Goal: Task Accomplishment & Management: Complete application form

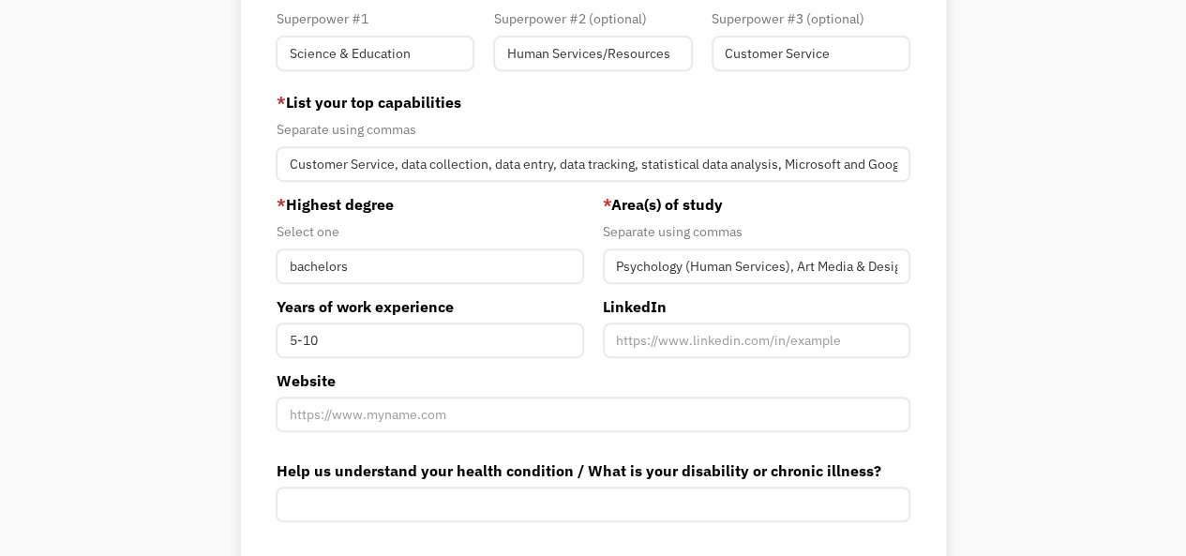
scroll to position [377, 0]
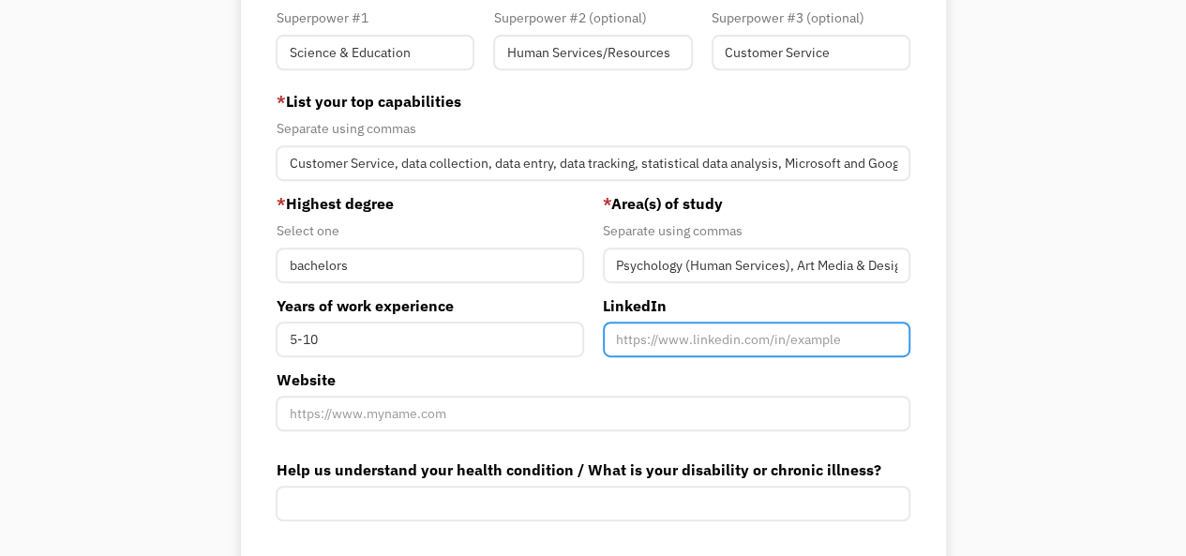
click at [677, 337] on input "Member-You-Update" at bounding box center [757, 340] width 308 height 36
paste input "[DOMAIN_NAME][URL]"
type input "[DOMAIN_NAME][URL]"
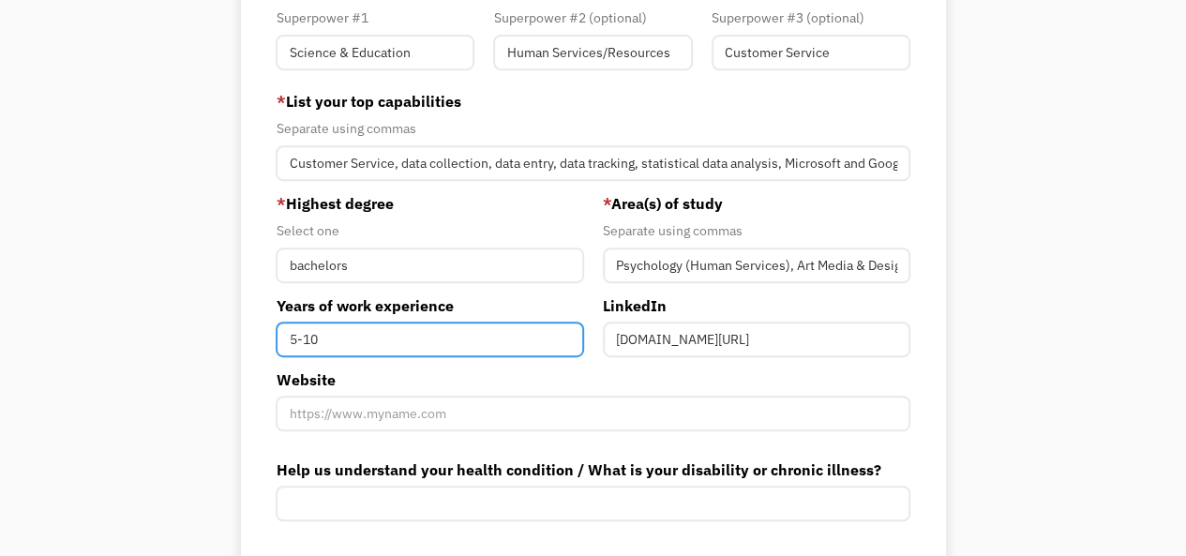
click at [340, 334] on input "5-10" at bounding box center [430, 340] width 308 height 36
type input "5"
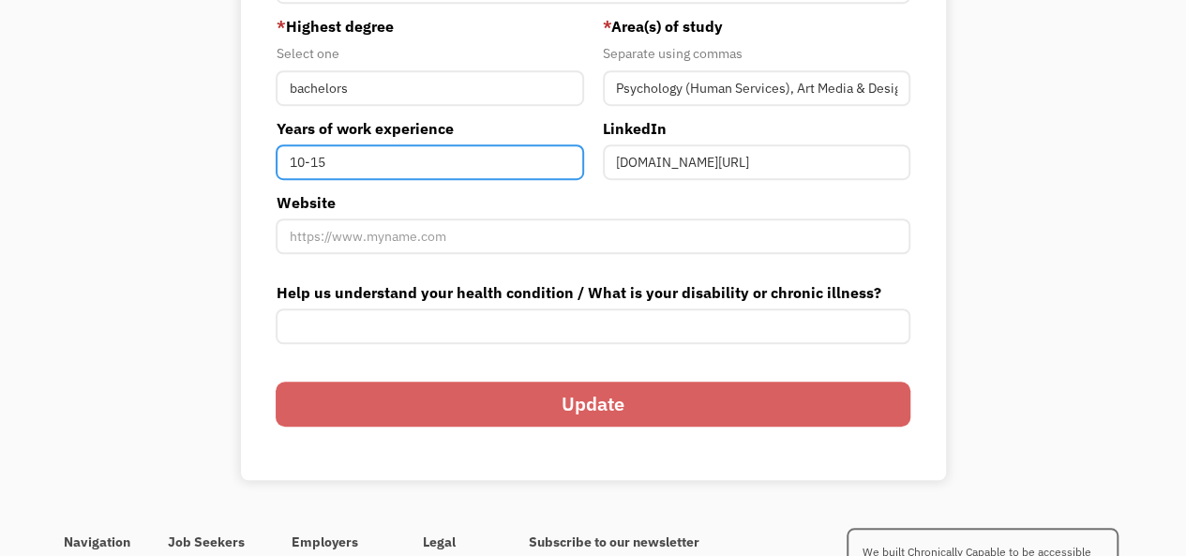
scroll to position [574, 0]
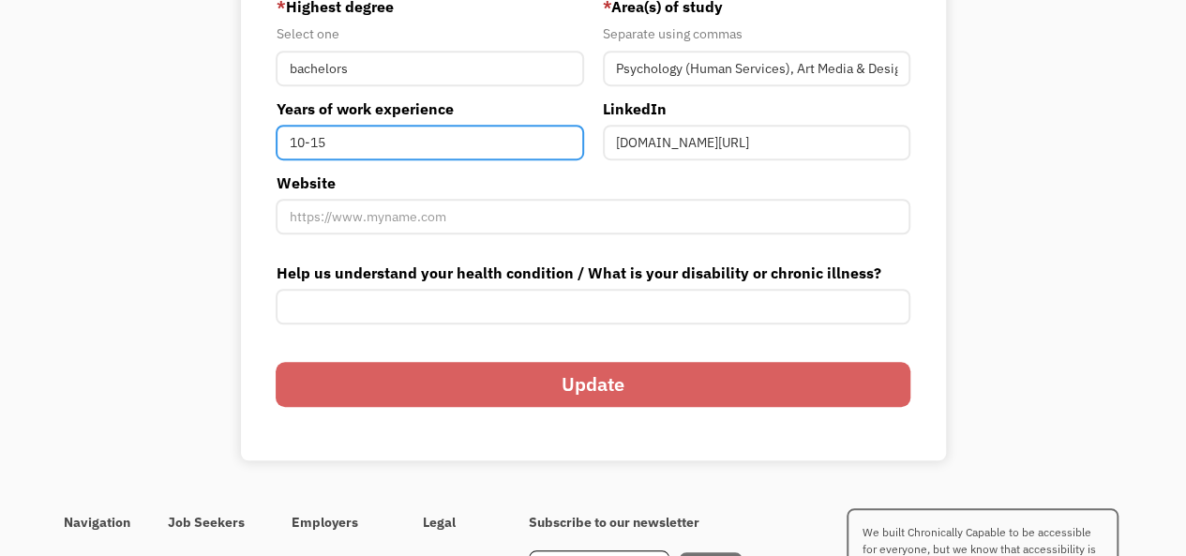
type input "10-15"
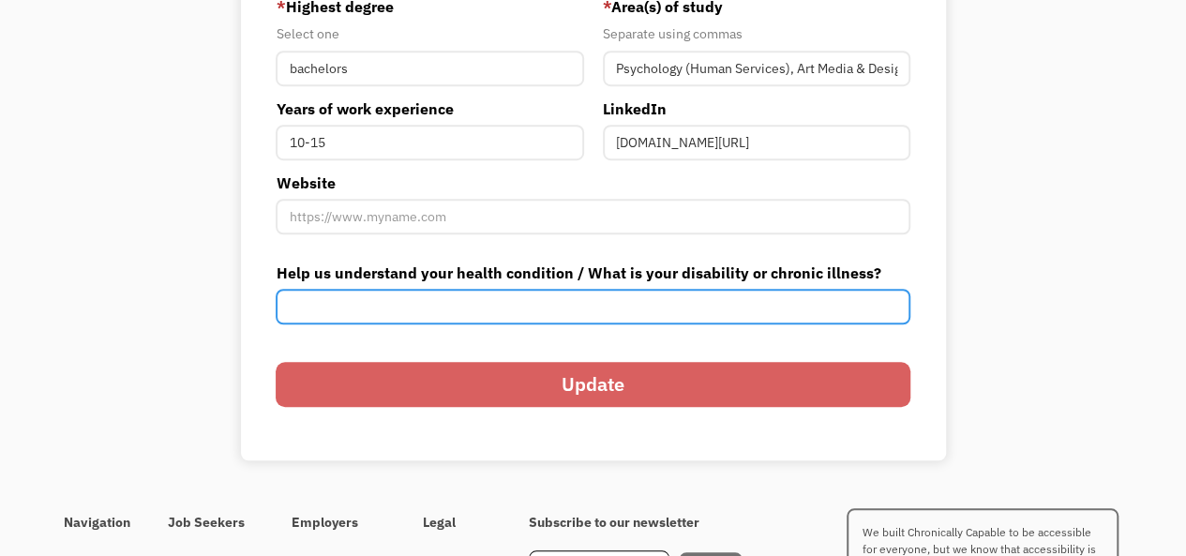
click at [360, 305] on input "Help us understand your health condition / What is your disability or chronic i…" at bounding box center [593, 307] width 634 height 36
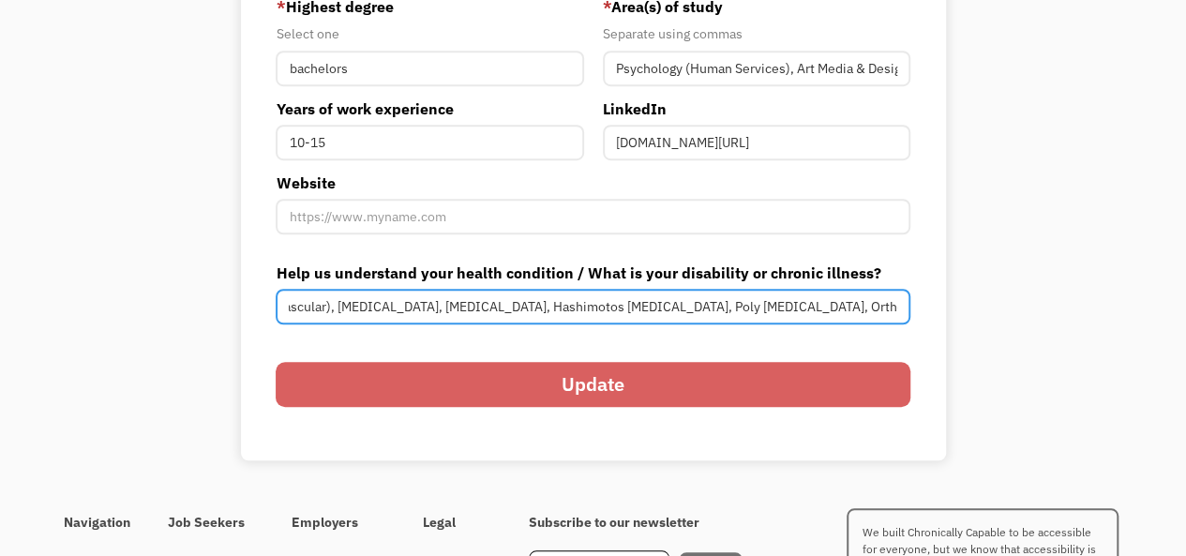
scroll to position [0, 311]
click at [299, 309] on input "Ehlers Danlos, Dysautonomia (cardiovascular), Mixed Connective Tissue Disease, …" at bounding box center [593, 307] width 634 height 36
click at [837, 309] on input "Ehlers Danlos, Dysautonomia (cardiovascular), Mixed Connective Tissue Disease, …" at bounding box center [593, 307] width 634 height 36
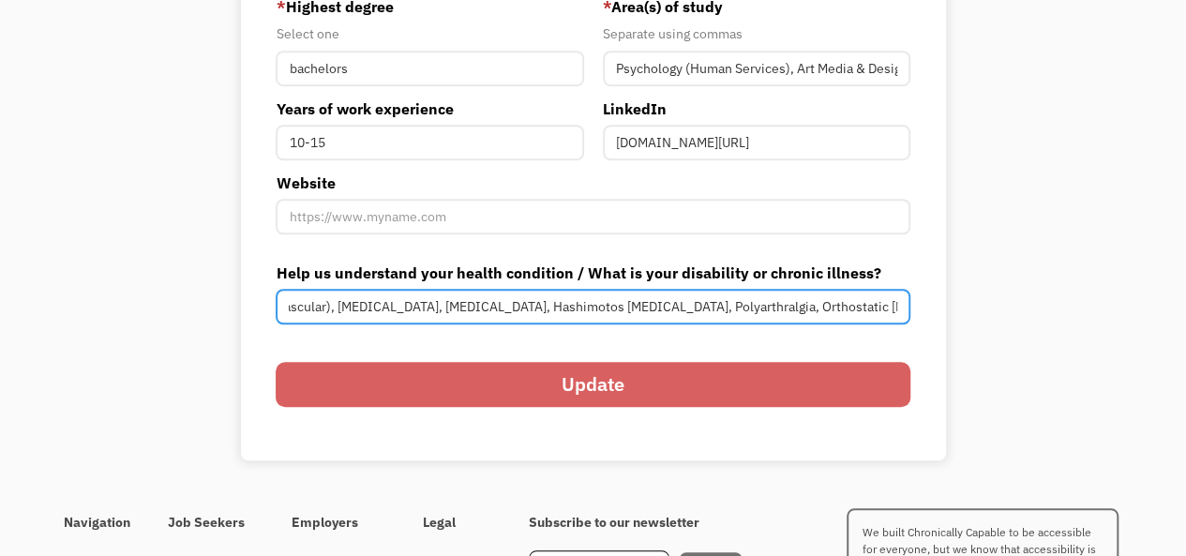
type input "[PERSON_NAME] Danlos, [MEDICAL_DATA] (cardiovascular), [MEDICAL_DATA], [MEDICAL…"
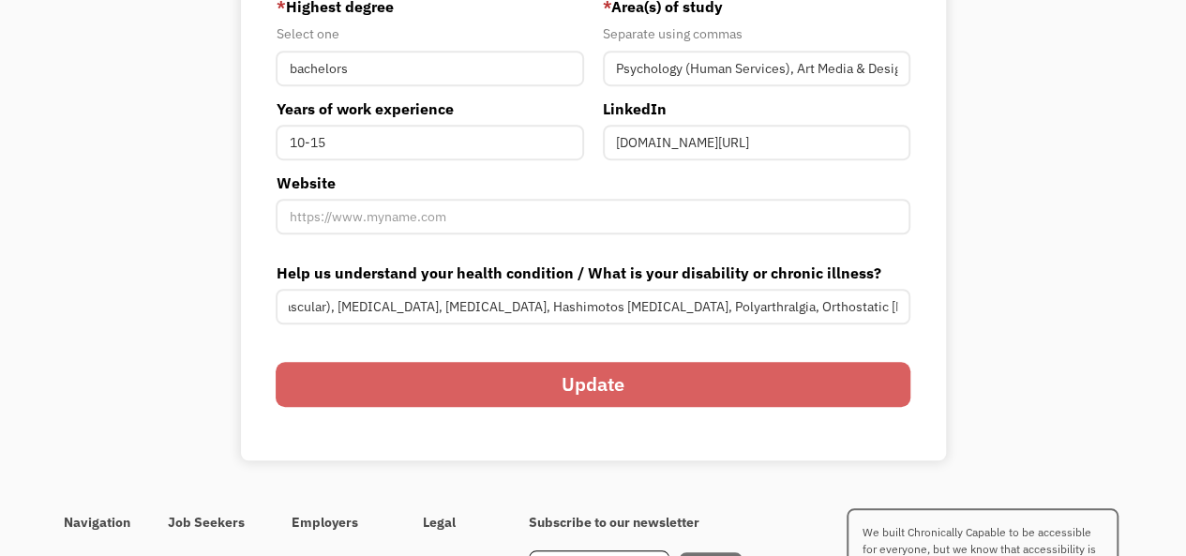
scroll to position [0, 0]
click at [784, 382] on input "Update" at bounding box center [593, 384] width 634 height 45
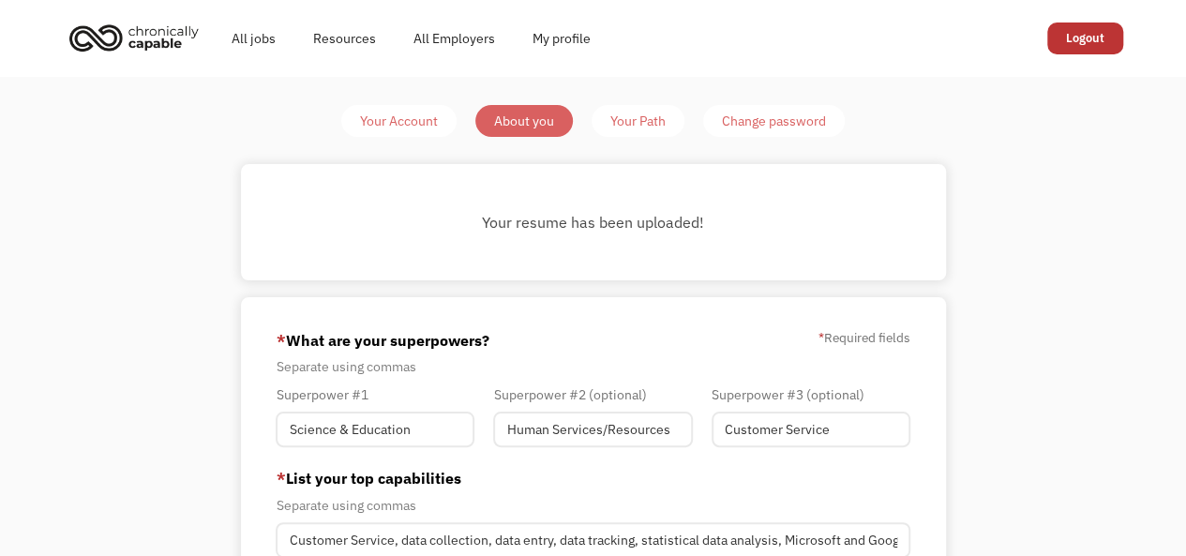
click at [651, 113] on div "Your Path" at bounding box center [638, 121] width 55 height 23
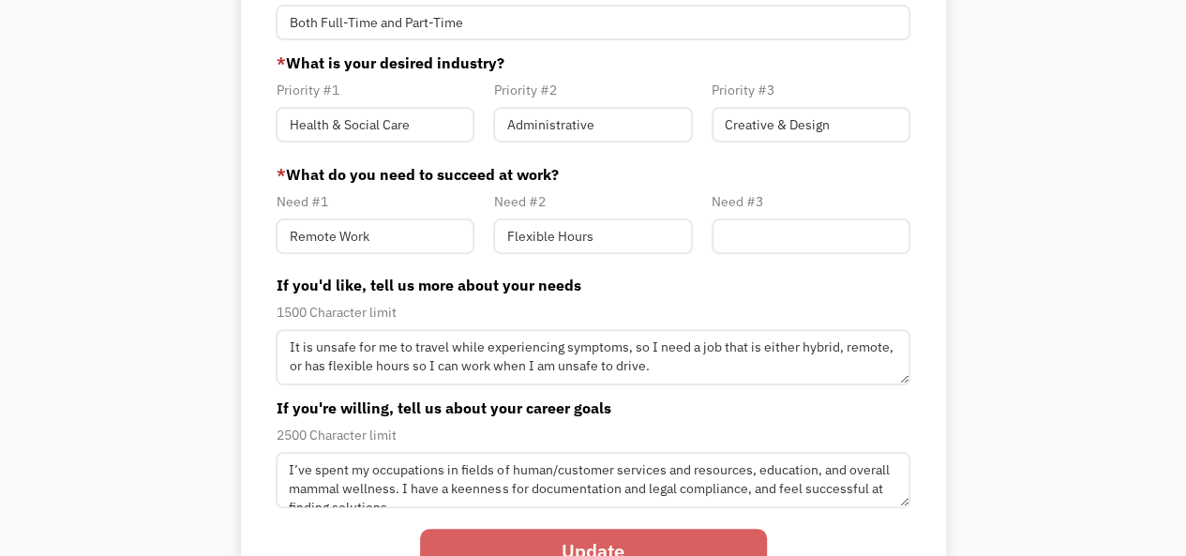
scroll to position [207, 0]
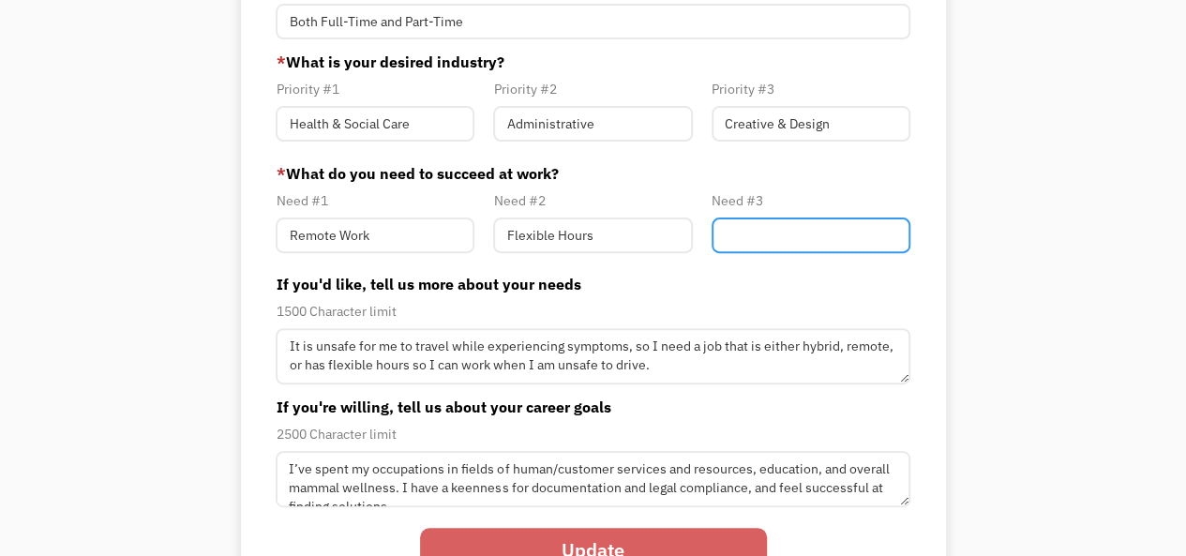
click at [773, 226] on input "Member-Path-Update" at bounding box center [811, 236] width 199 height 36
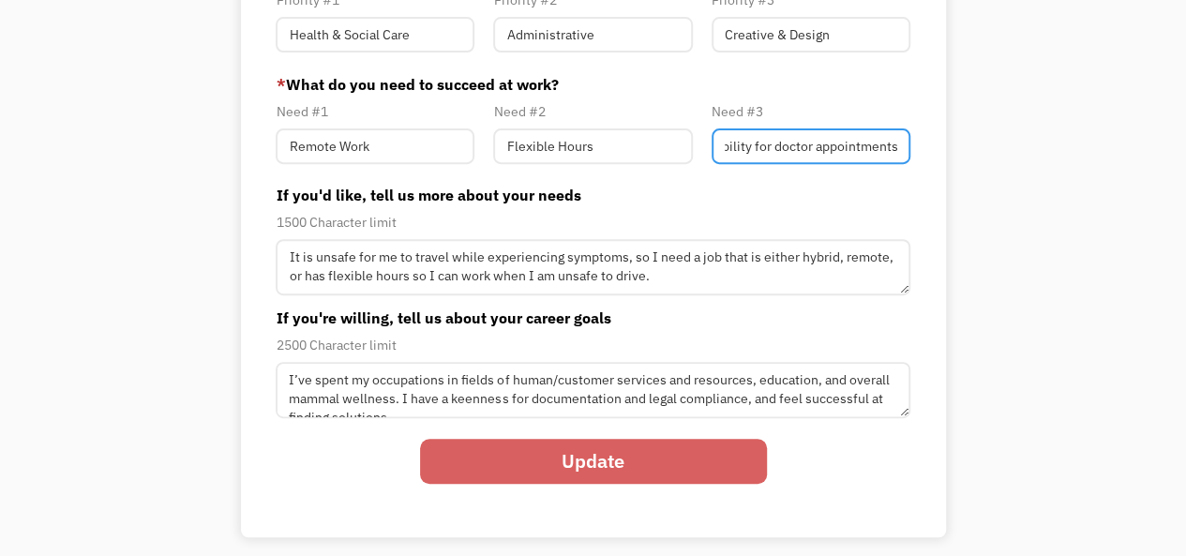
scroll to position [298, 0]
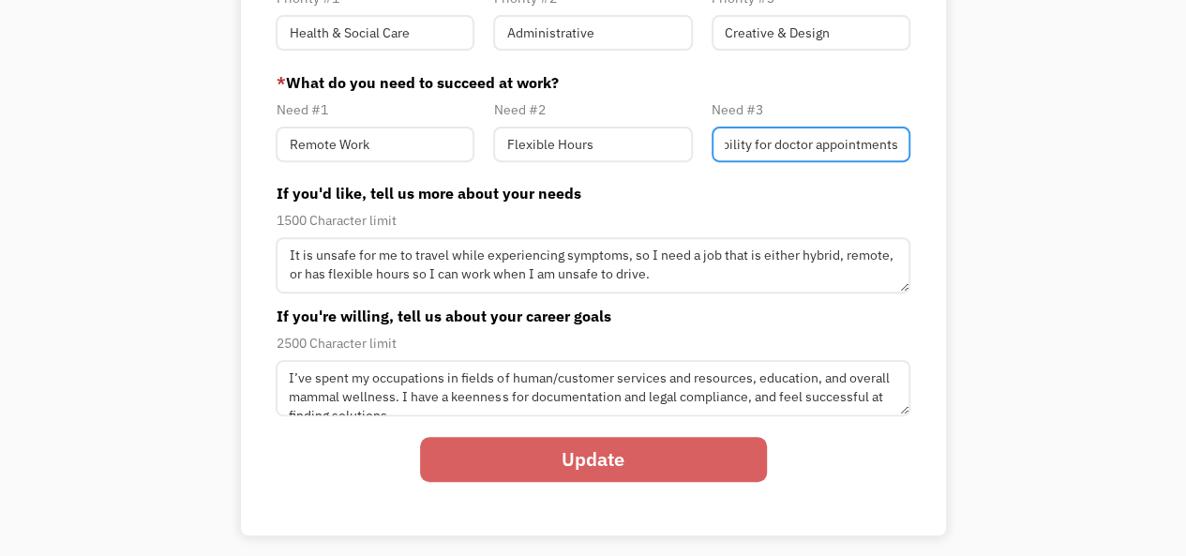
type input "Weekday availability for doctor appointments"
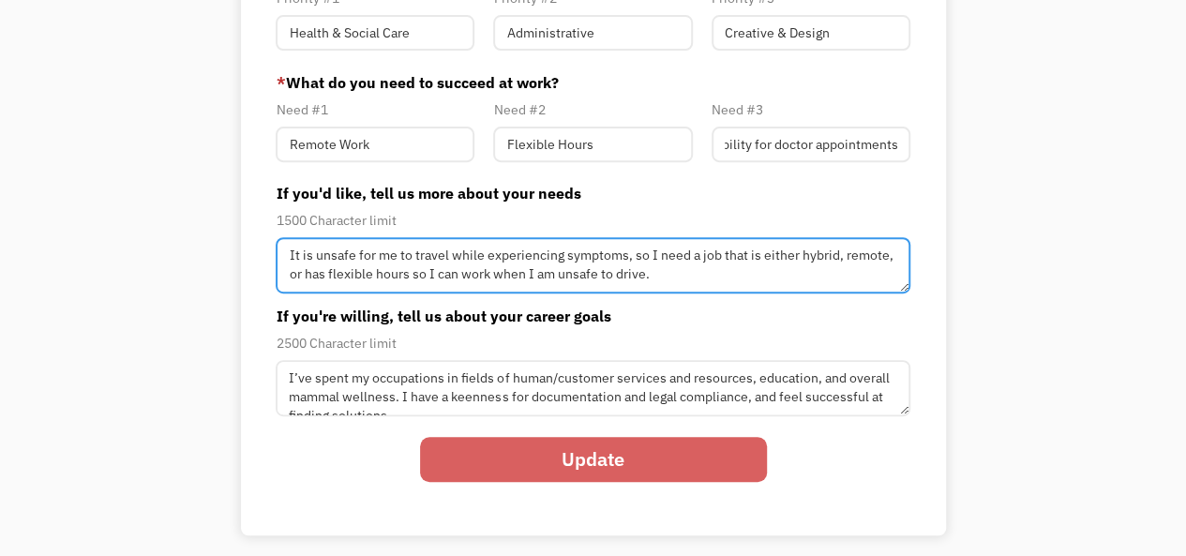
click at [623, 259] on textarea "It is unsafe for me to travel while experiencing symptoms, so I need a job that…" at bounding box center [593, 265] width 634 height 56
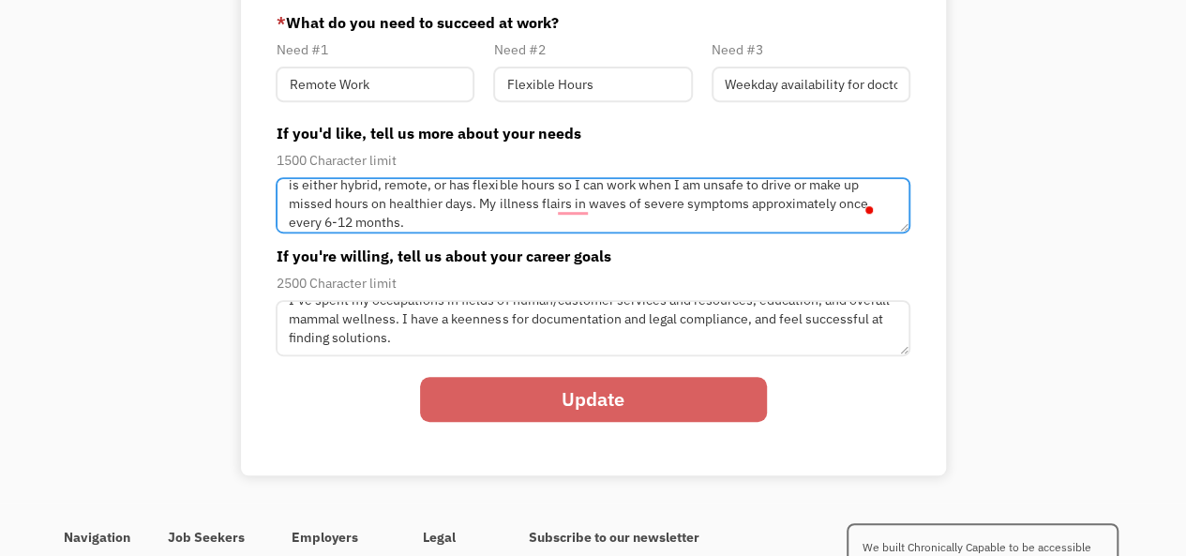
scroll to position [19, 0]
type textarea "It is unsafe for me to travel while experiencing symptoms (fall-risk/cardiovasc…"
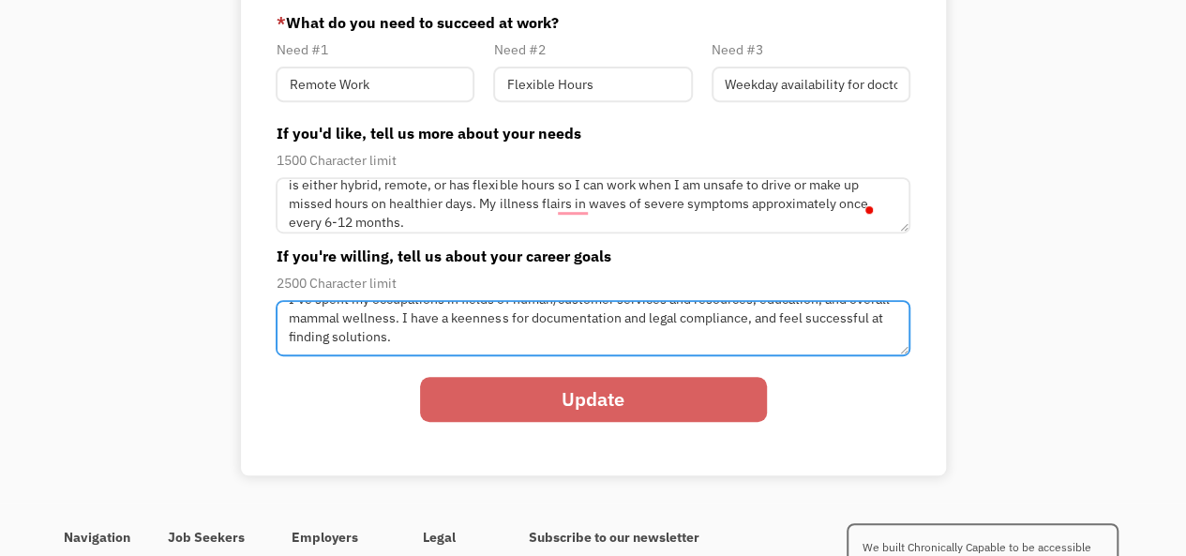
click at [366, 323] on textarea "I’ve spent my occupations in fields of human/customer services and resources, e…" at bounding box center [593, 328] width 634 height 56
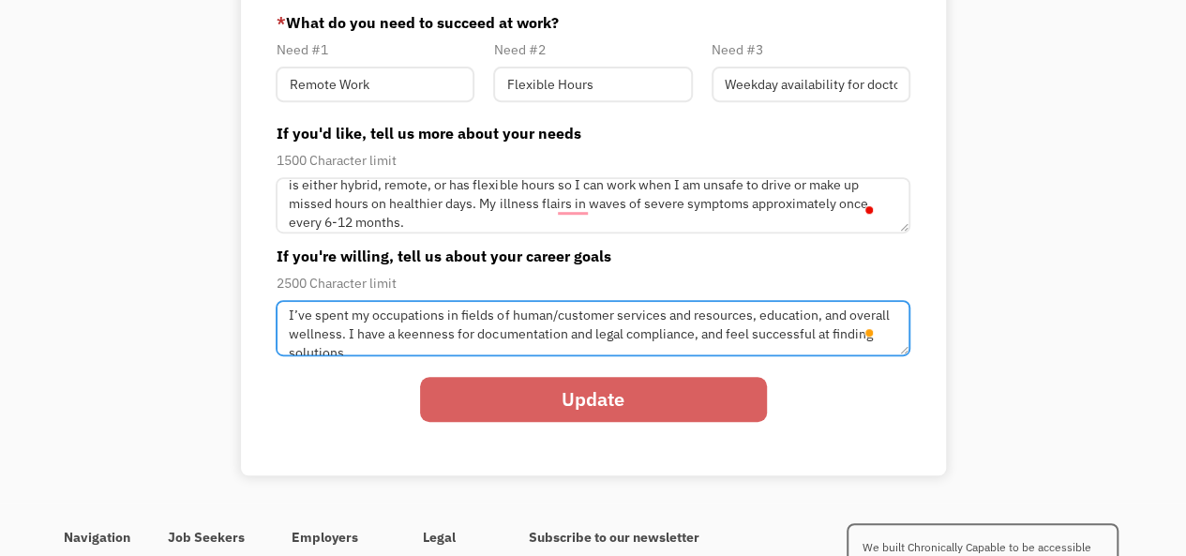
scroll to position [2, 0]
click at [334, 339] on textarea "I’ve spent my occupations in fields of human/customer services and resources, e…" at bounding box center [593, 328] width 634 height 56
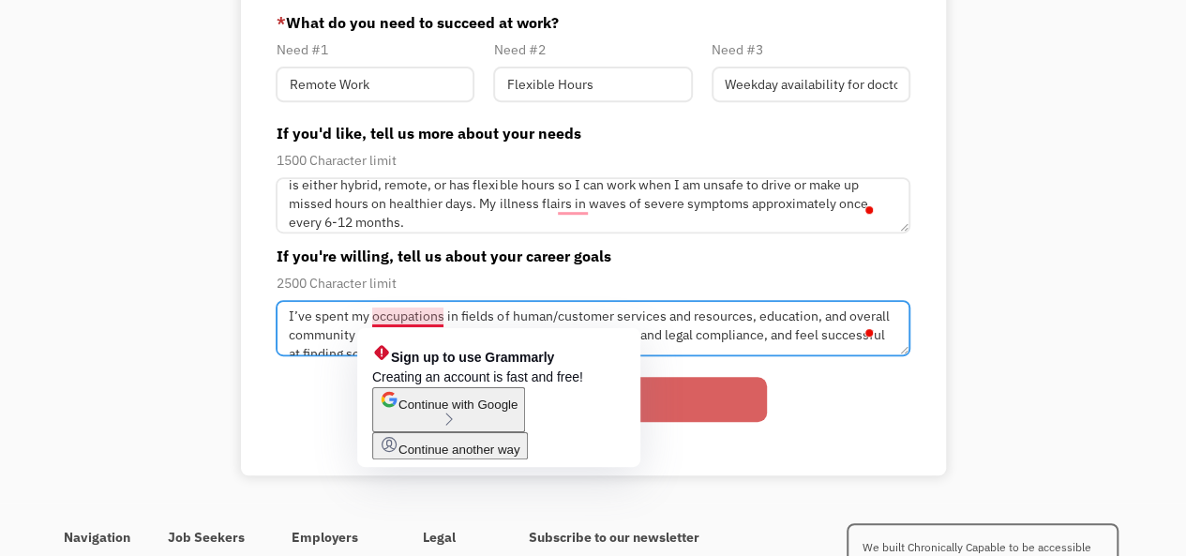
click at [434, 314] on textarea "I’ve spent my occupations in fields of human/customer services and resources, e…" at bounding box center [593, 328] width 634 height 56
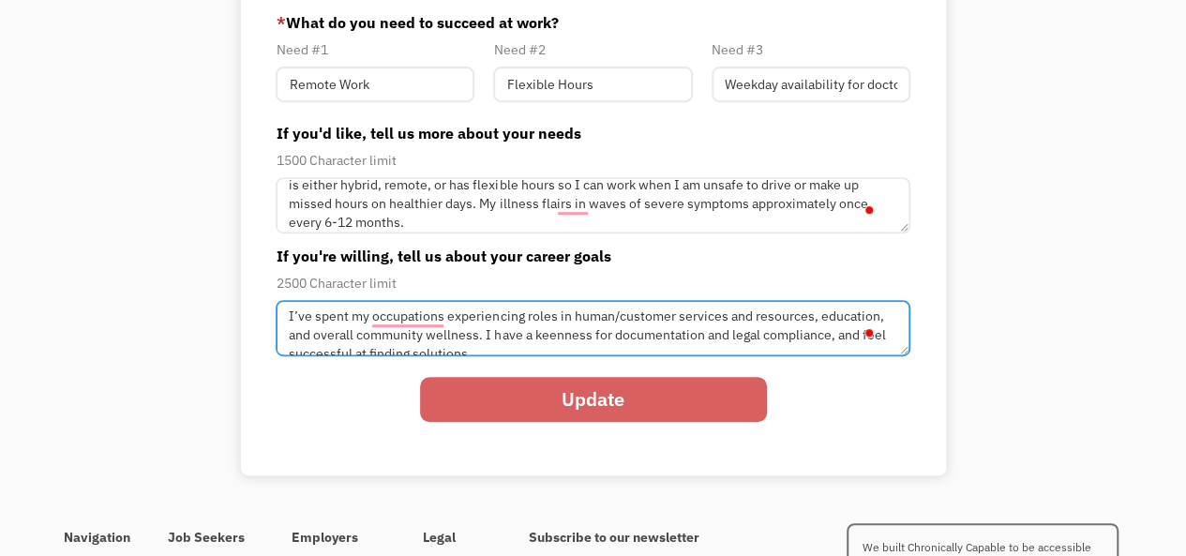
scroll to position [19, 0]
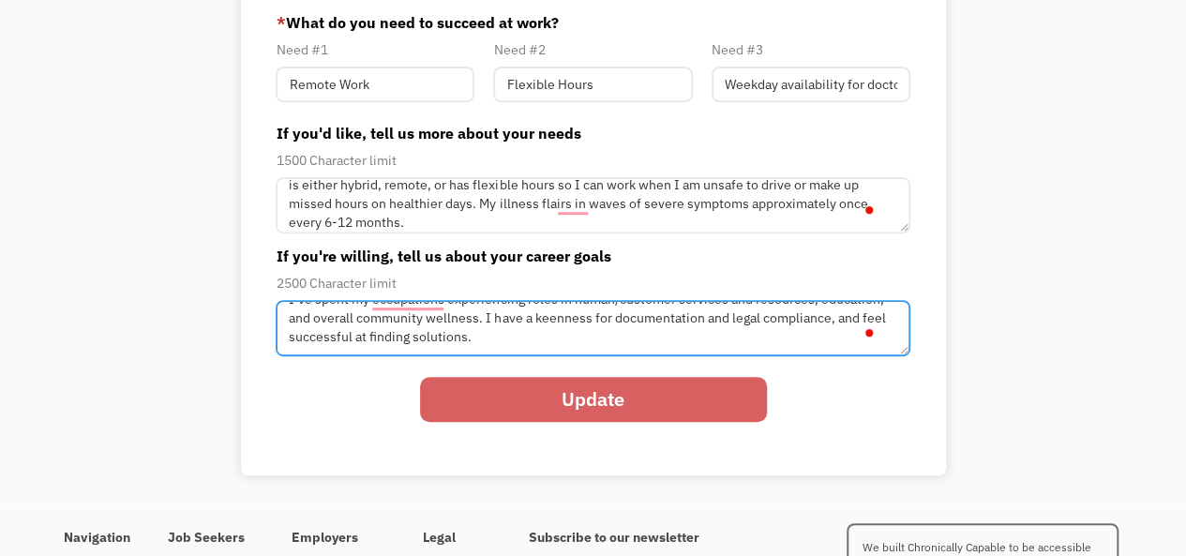
click at [540, 332] on textarea "I’ve spent my occupations experiencing roles in human/customer services and res…" at bounding box center [593, 328] width 634 height 56
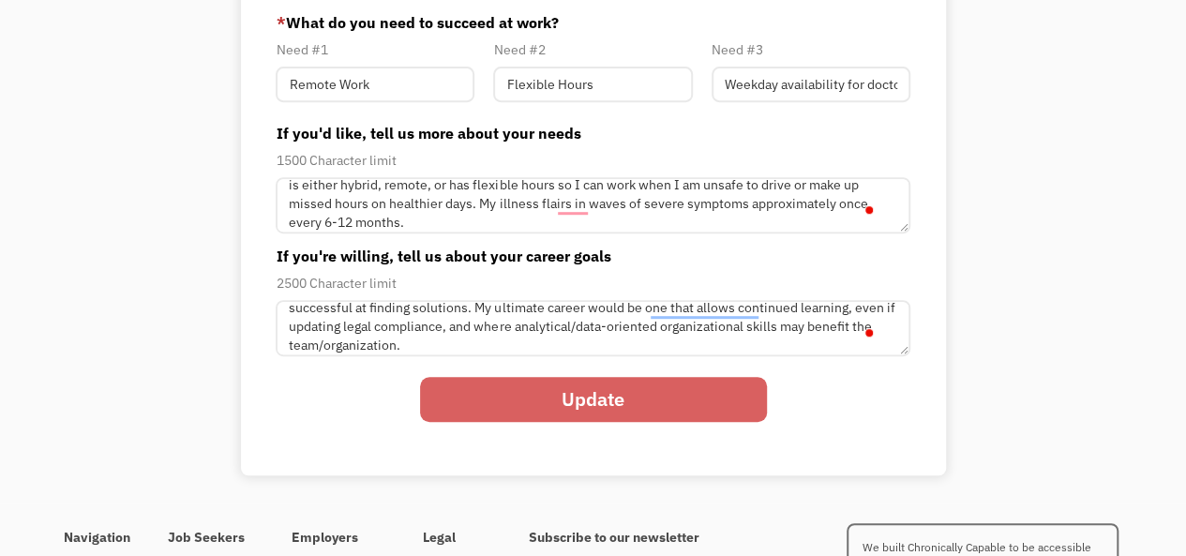
click at [509, 404] on input "Update" at bounding box center [593, 399] width 347 height 45
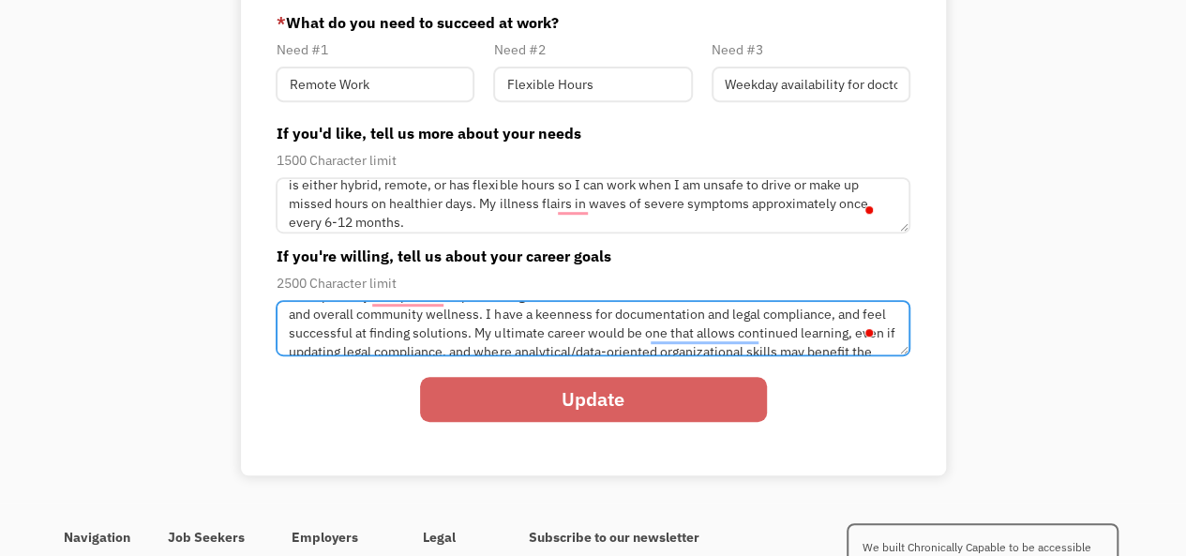
scroll to position [0, 0]
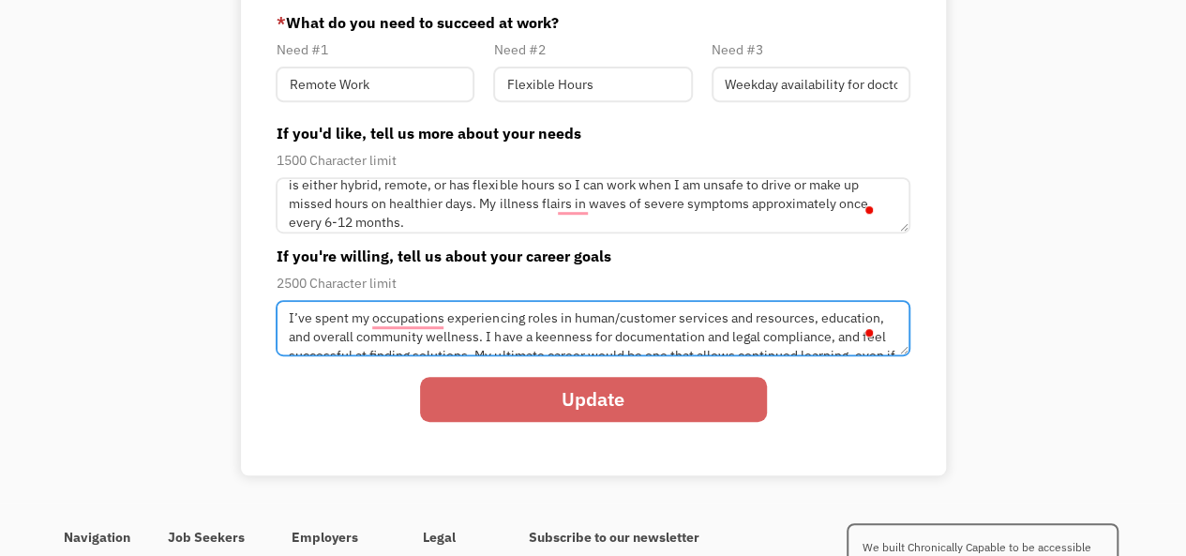
drag, startPoint x: 756, startPoint y: 311, endPoint x: 713, endPoint y: 323, distance: 44.6
click at [713, 323] on textarea "I’ve spent my occupations experiencing roles in human/customer services and res…" at bounding box center [593, 328] width 634 height 56
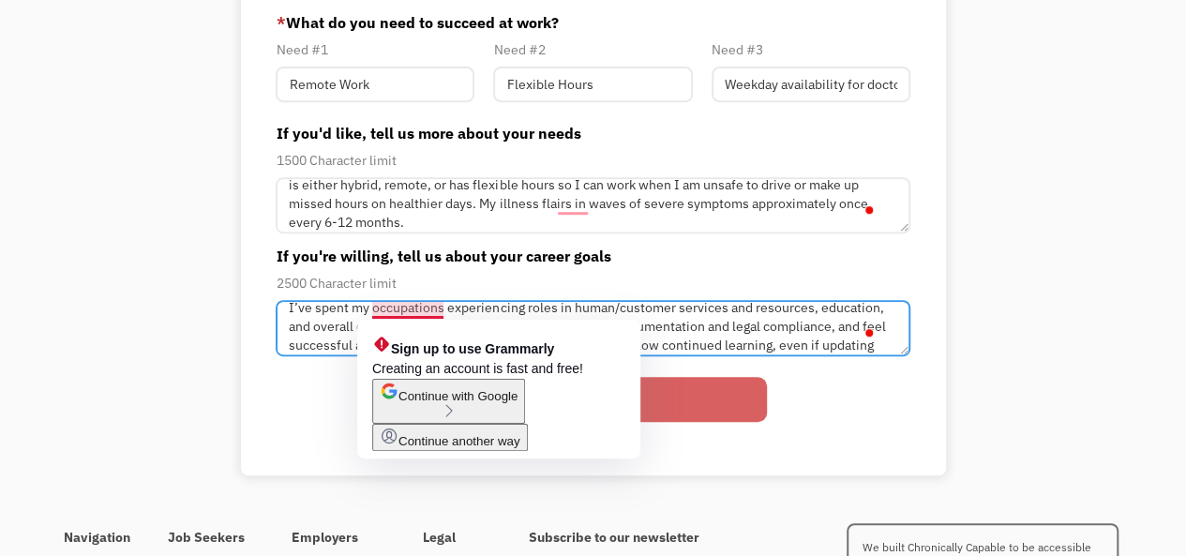
click at [417, 312] on textarea "I’ve spent my occupations experiencing roles in human/customer services and res…" at bounding box center [593, 328] width 634 height 56
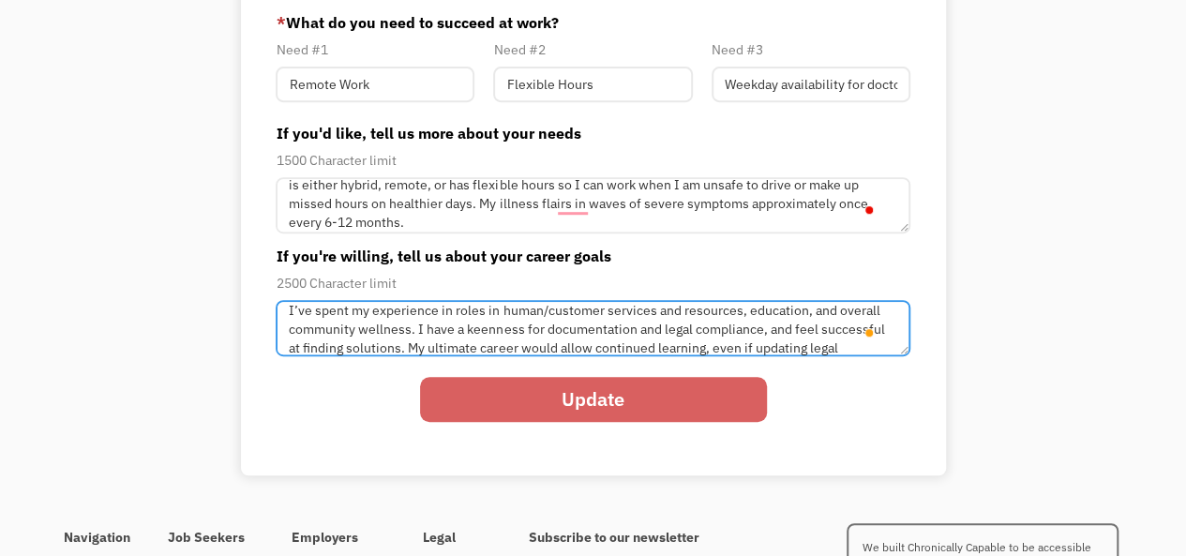
click at [495, 311] on textarea "I’ve spent my experience in roles in human/customer services and resources, edu…" at bounding box center [593, 328] width 634 height 56
click at [330, 309] on textarea "I’ve spent my experience in human/customer services and resources, education, a…" at bounding box center [593, 328] width 634 height 56
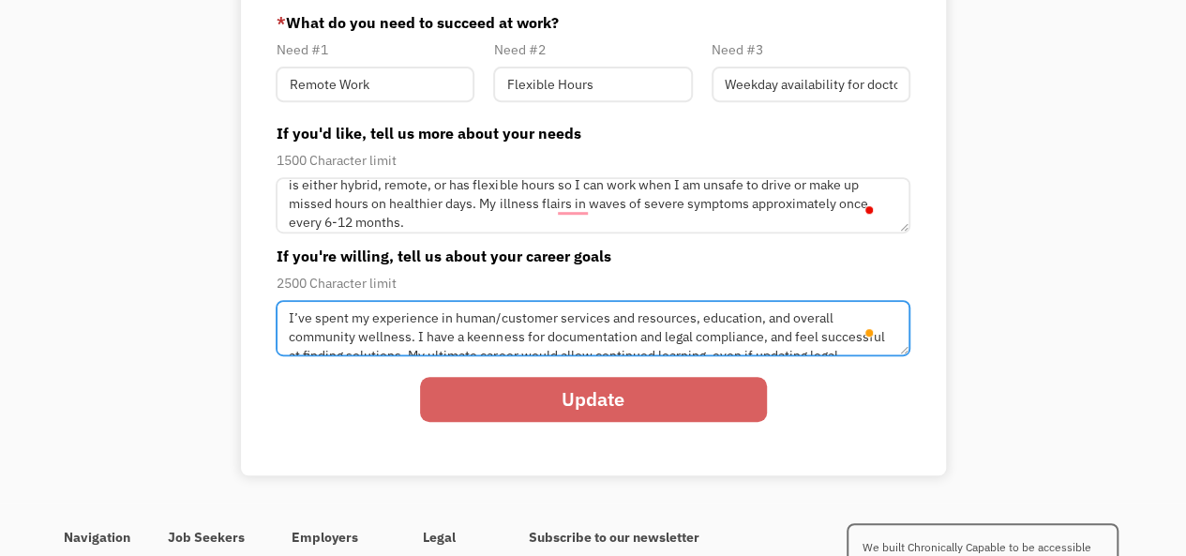
click at [330, 309] on textarea "I’ve spent my experience in human/customer services and resources, education, a…" at bounding box center [593, 328] width 634 height 56
click at [411, 341] on textarea "I’ve built my experience in human/customer services and resources, education, a…" at bounding box center [593, 328] width 634 height 56
click at [770, 317] on textarea "I’ve built my experience in human/customer services and resources, education, a…" at bounding box center [593, 328] width 634 height 56
click at [342, 337] on textarea "I’ve built my experience in human/customer services and resources, education, o…" at bounding box center [593, 328] width 634 height 56
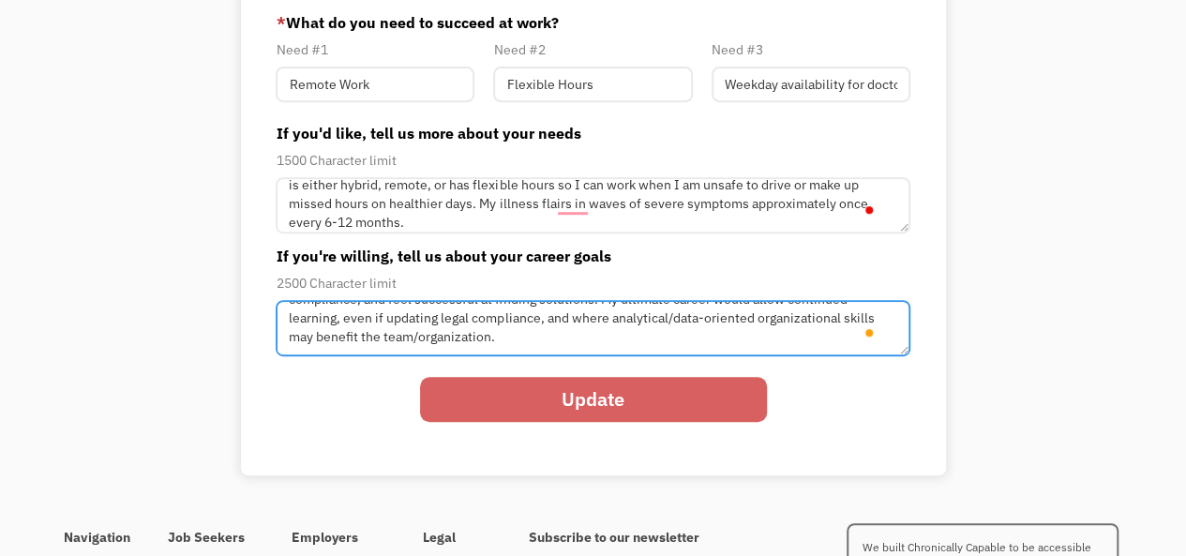
type textarea "I’ve built my experience in human/customer services and resources, education, o…"
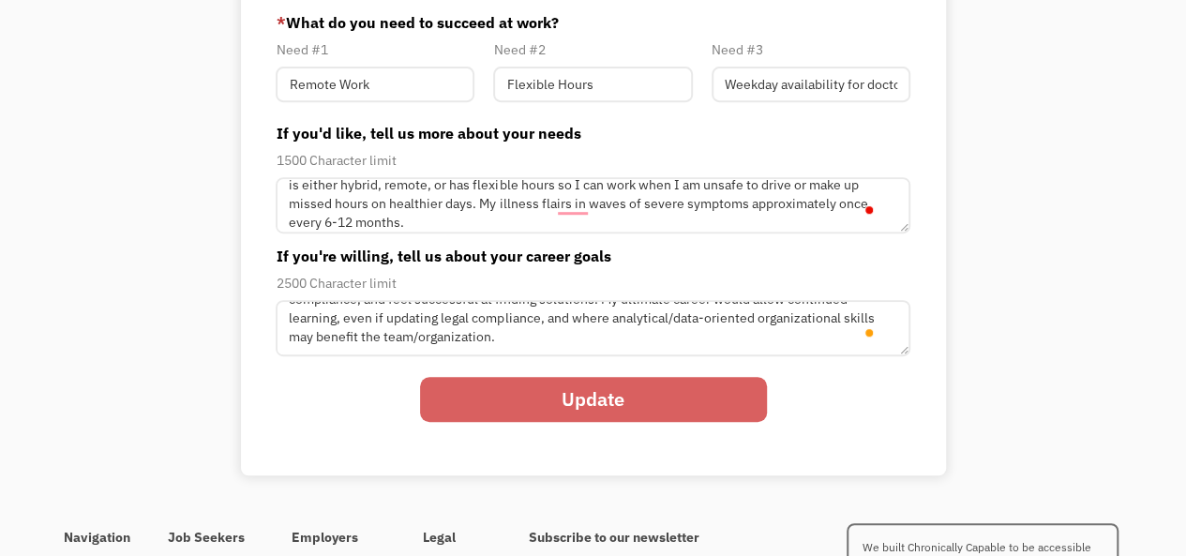
click at [534, 409] on input "Update" at bounding box center [593, 399] width 347 height 45
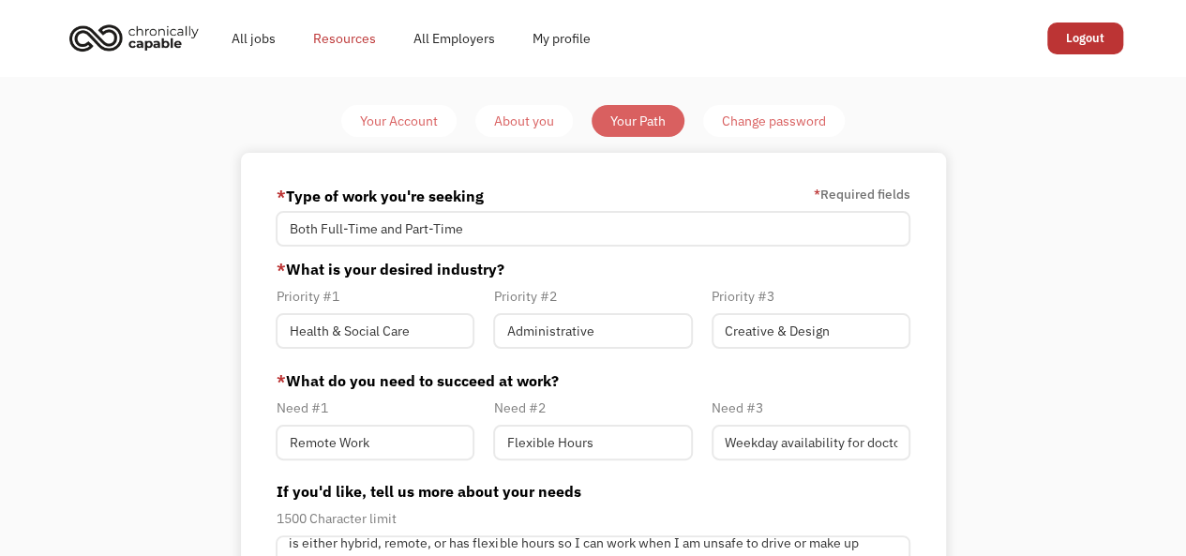
click at [329, 36] on link "Resources" at bounding box center [345, 38] width 100 height 60
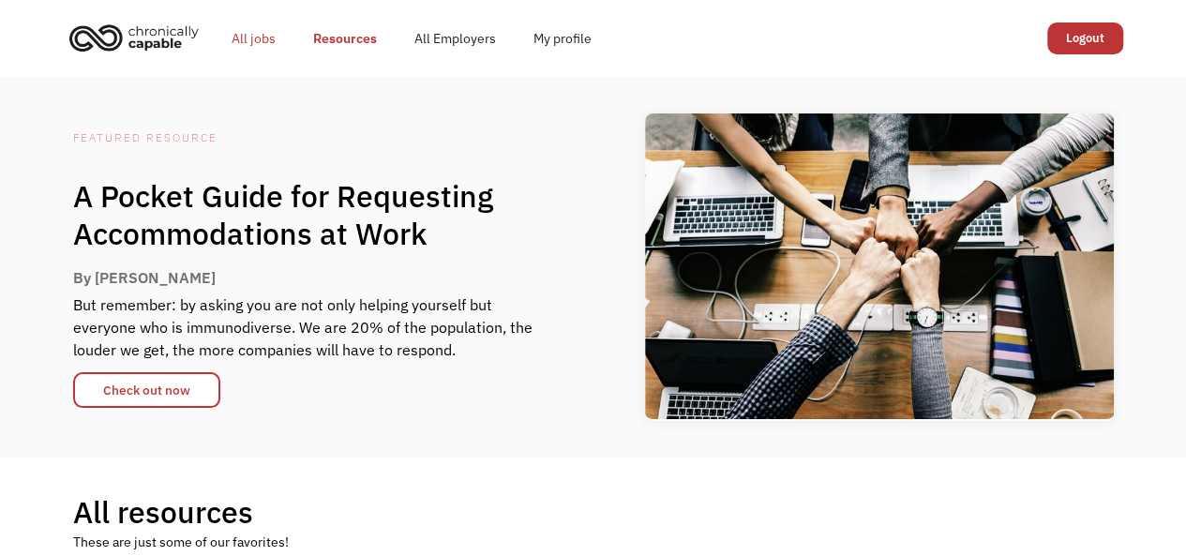
click at [257, 32] on link "All jobs" at bounding box center [254, 38] width 82 height 60
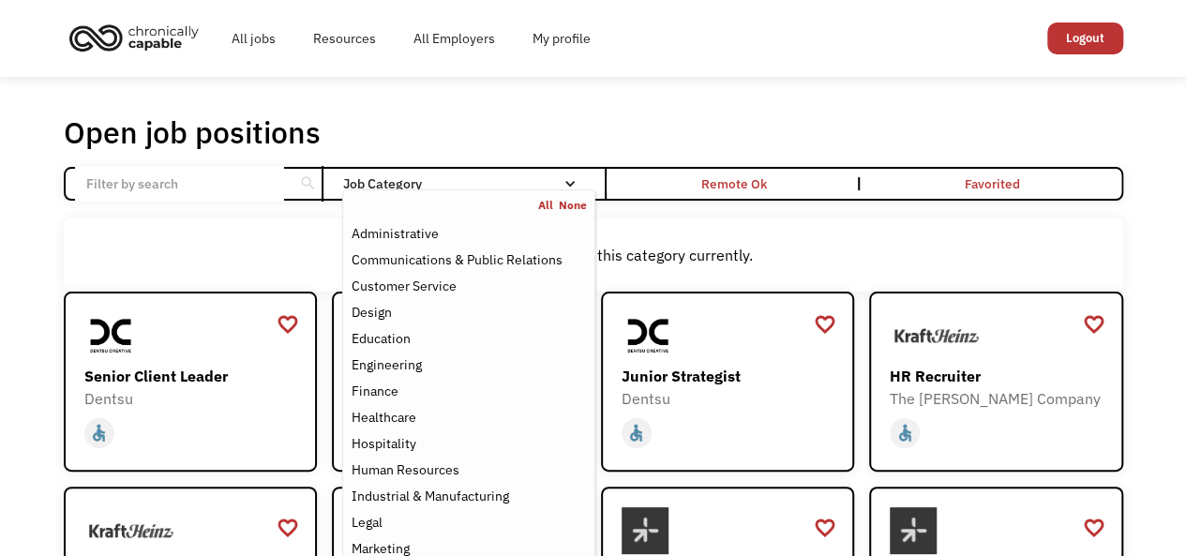
click at [374, 191] on nav "All None Administrative Communications & Public Relations Customer Service Desi…" at bounding box center [468, 471] width 252 height 565
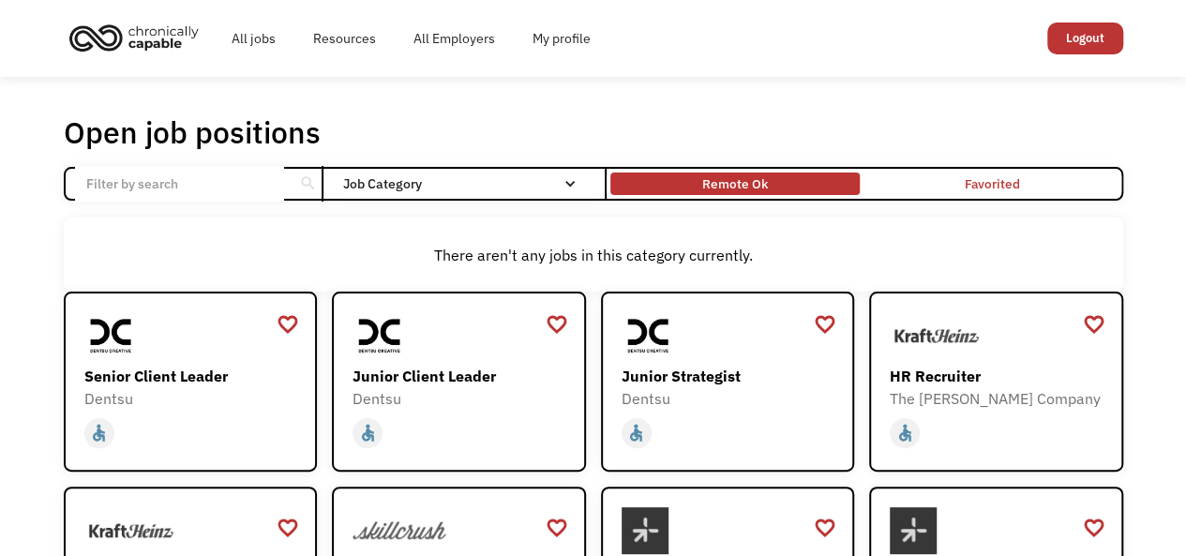
click at [720, 177] on div "Remote Ok" at bounding box center [736, 184] width 66 height 23
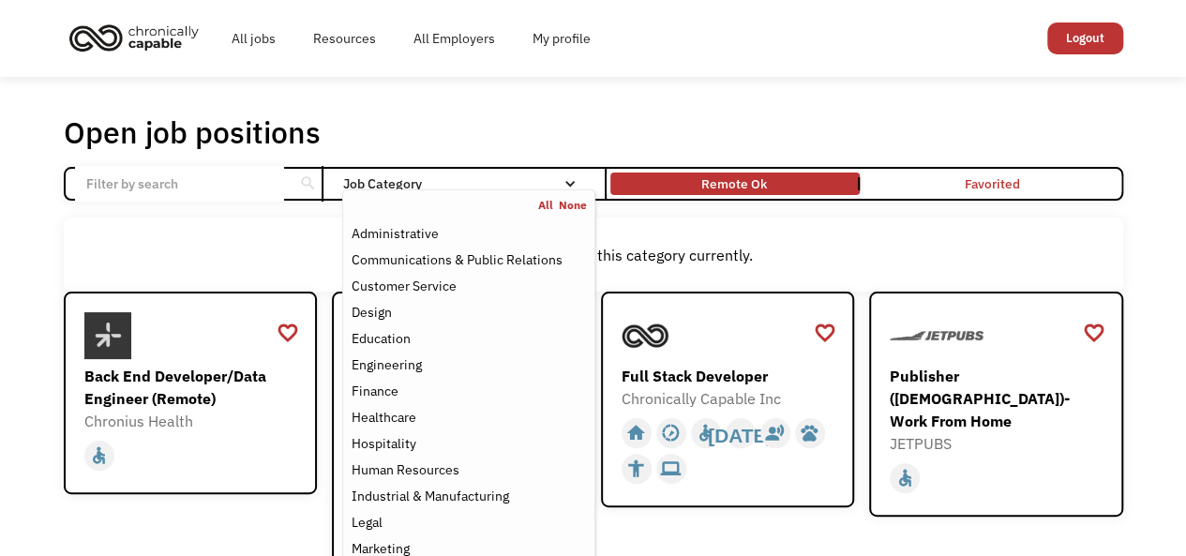
click at [392, 191] on nav "All None Administrative Communications & Public Relations Customer Service Desi…" at bounding box center [468, 471] width 252 height 565
click at [409, 280] on div "Customer Service" at bounding box center [403, 286] width 105 height 23
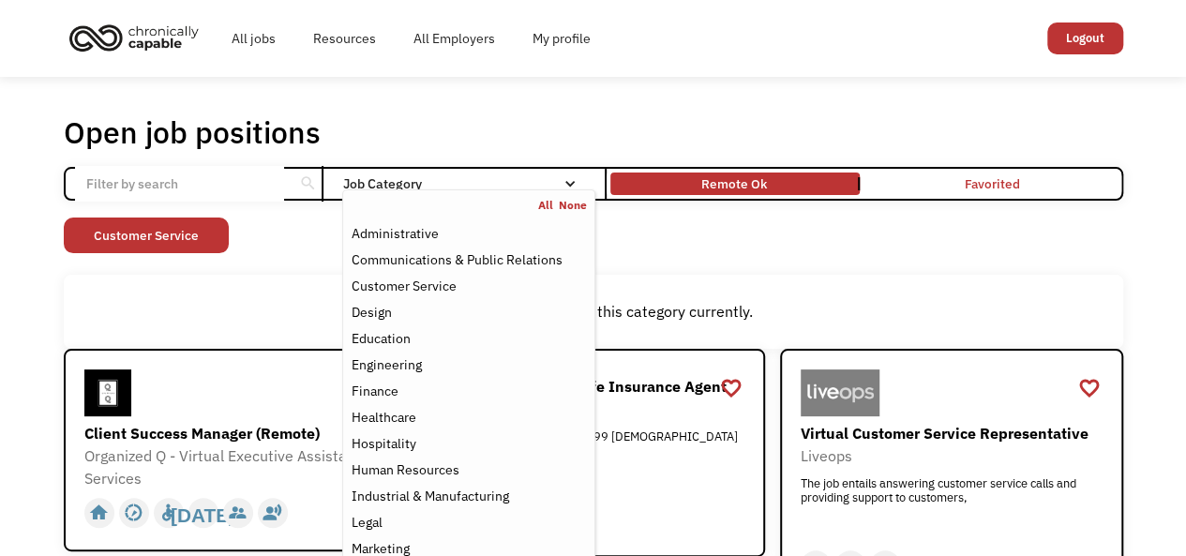
click at [635, 235] on div "Non-profit/Philanthropy Other Transportation Technology Science Sales Operation…" at bounding box center [594, 238] width 1060 height 40
click at [559, 188] on div "Job Category" at bounding box center [468, 183] width 252 height 13
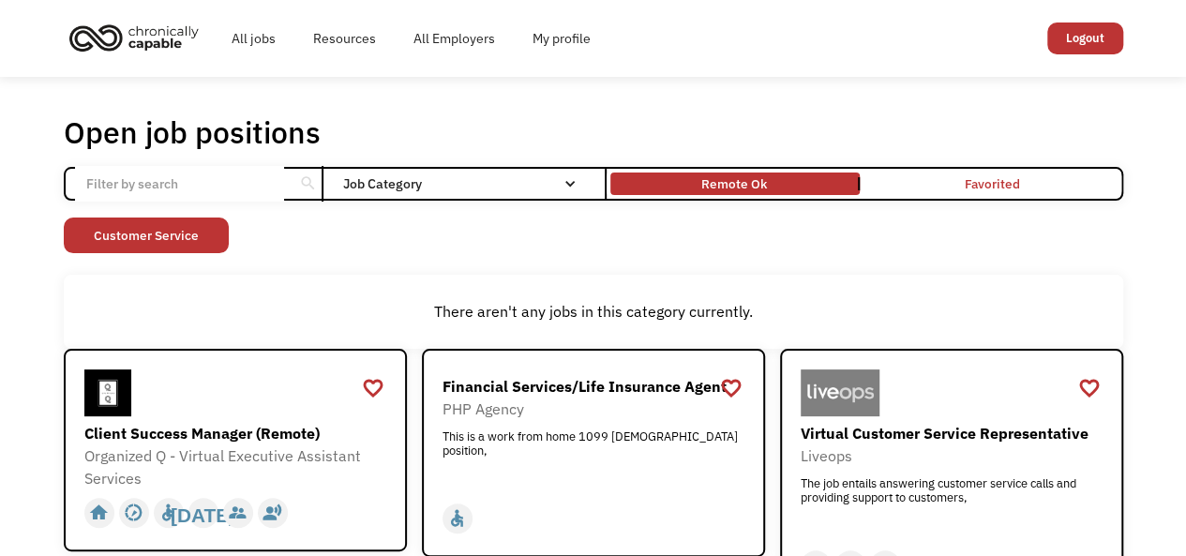
click at [556, 188] on div "Job Category" at bounding box center [468, 183] width 252 height 13
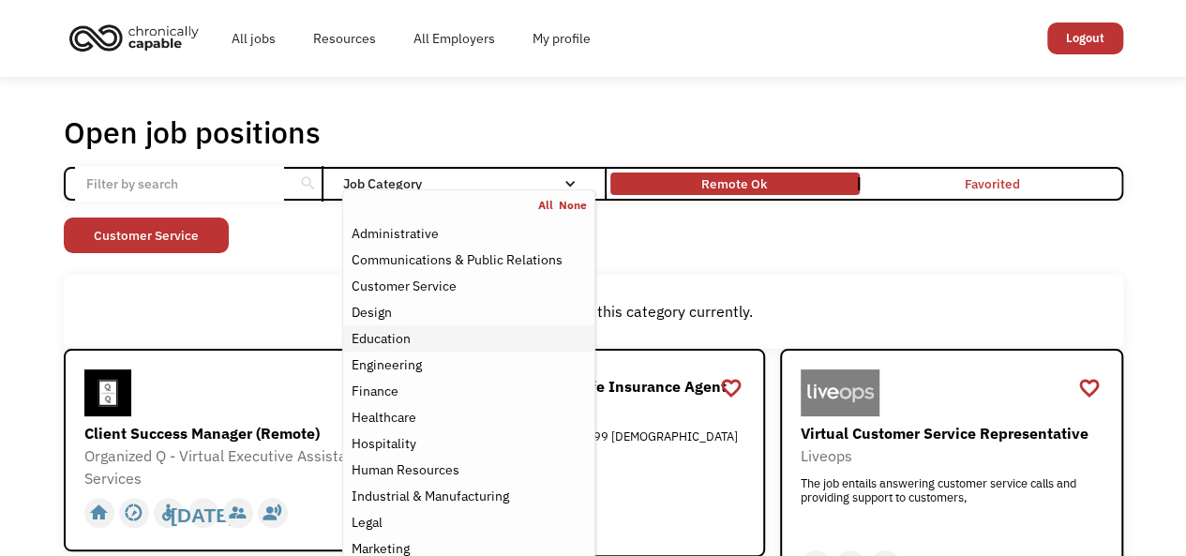
click at [450, 347] on div "Education" at bounding box center [468, 338] width 235 height 23
click at [431, 447] on div "Hospitality" at bounding box center [468, 443] width 235 height 23
click at [430, 470] on div "Human Resources" at bounding box center [405, 470] width 108 height 23
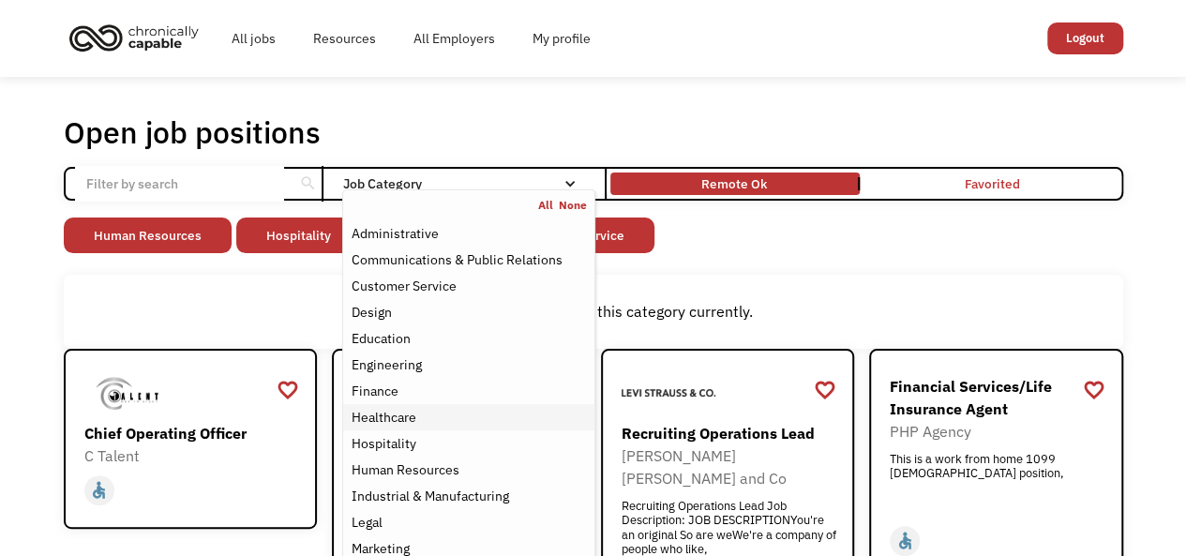
click at [426, 421] on div "Healthcare" at bounding box center [468, 417] width 235 height 23
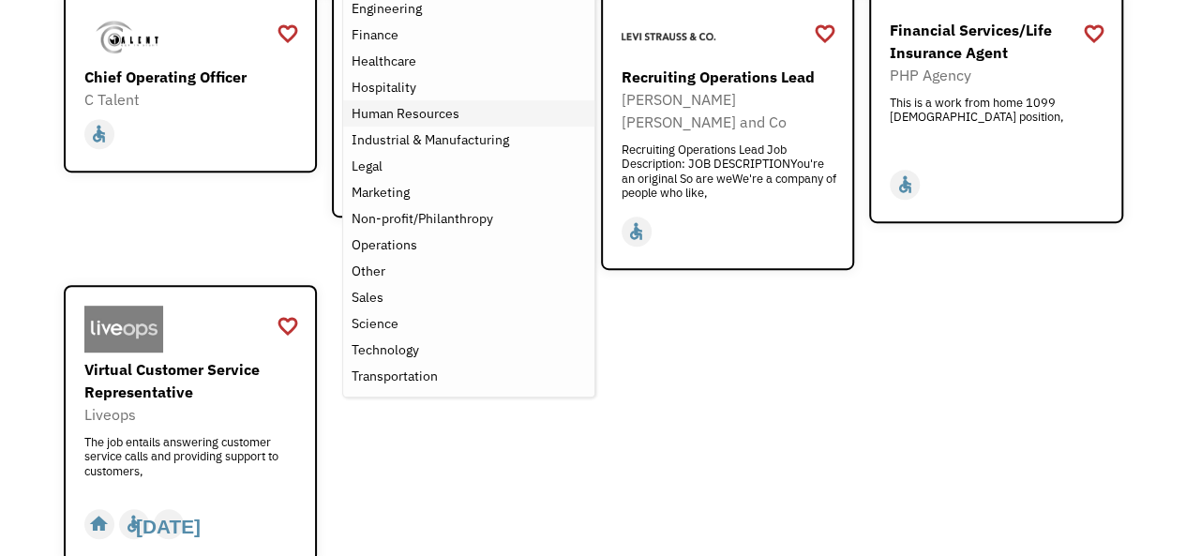
scroll to position [357, 0]
click at [486, 220] on div "Non-profit/Philanthropy" at bounding box center [422, 217] width 142 height 23
click at [462, 264] on div "Other" at bounding box center [468, 270] width 235 height 23
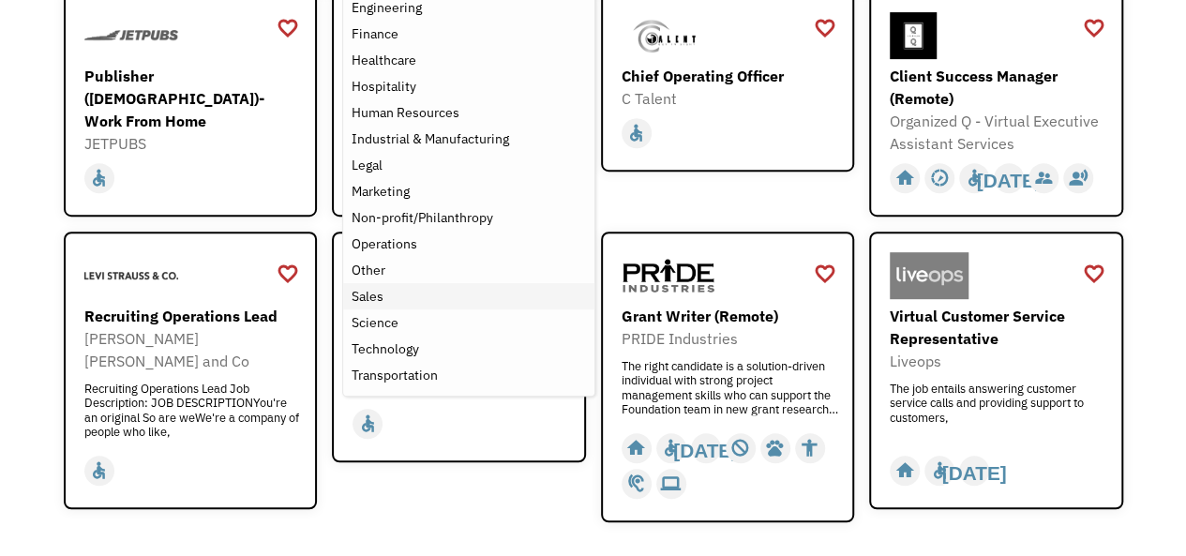
click at [443, 295] on div "Sales" at bounding box center [468, 296] width 235 height 23
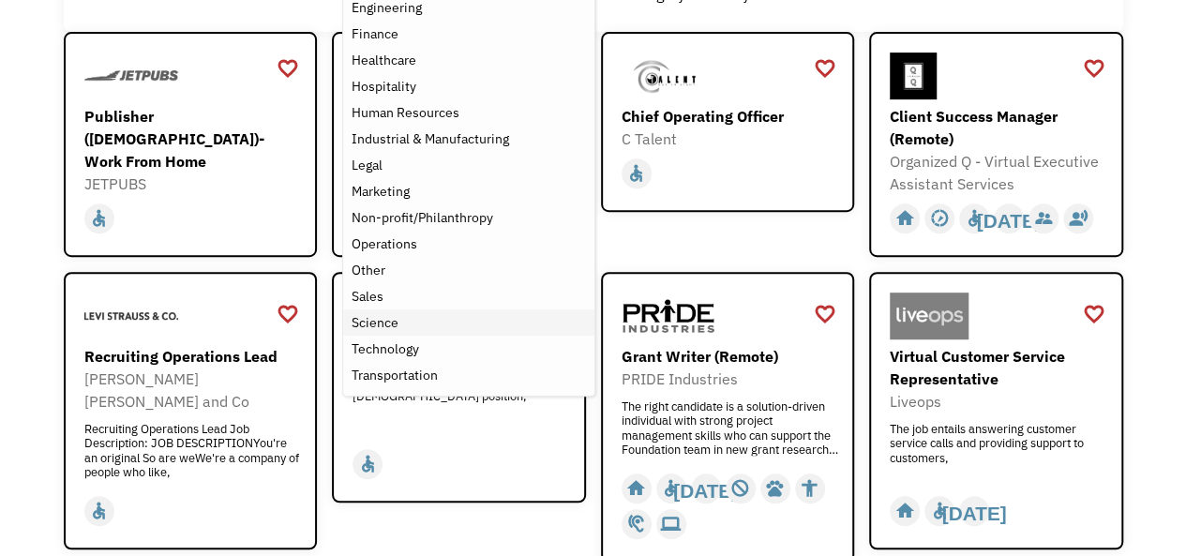
click at [437, 323] on div "Science" at bounding box center [468, 322] width 235 height 23
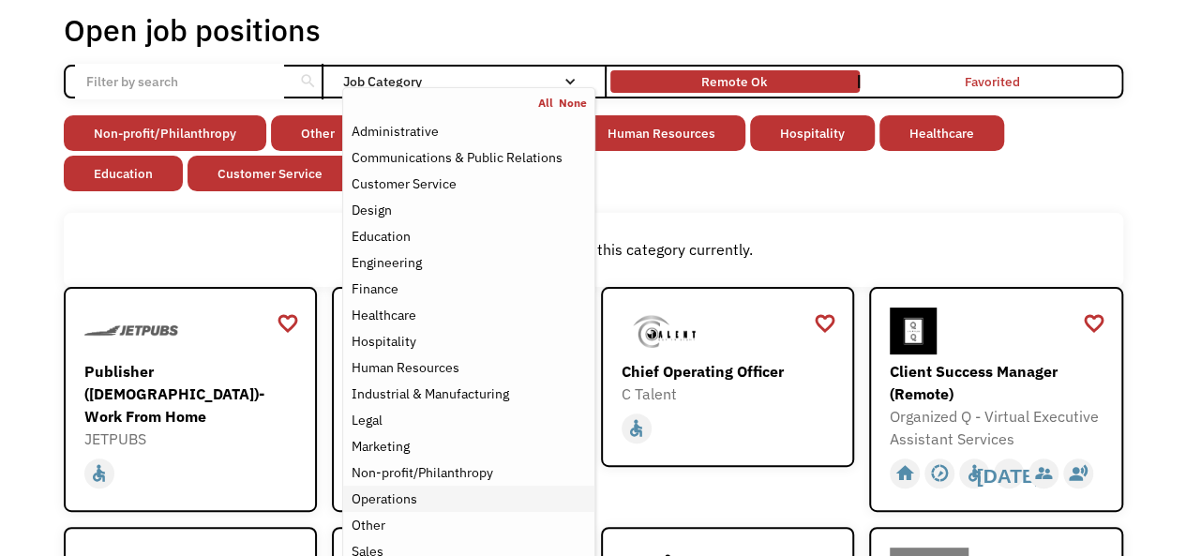
scroll to position [89, 0]
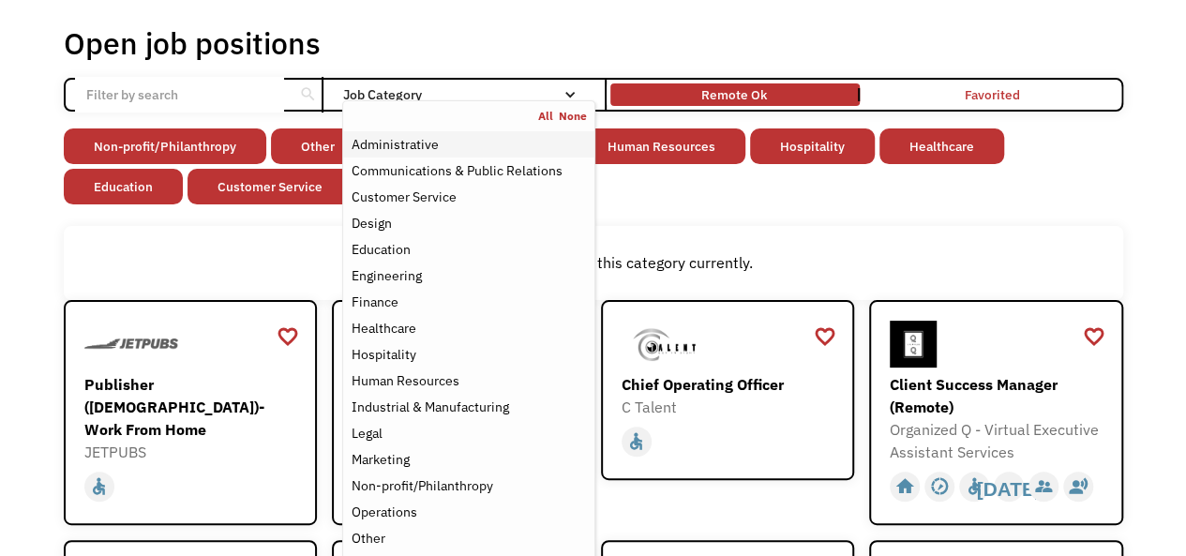
click at [440, 144] on div "Administrative" at bounding box center [468, 144] width 235 height 23
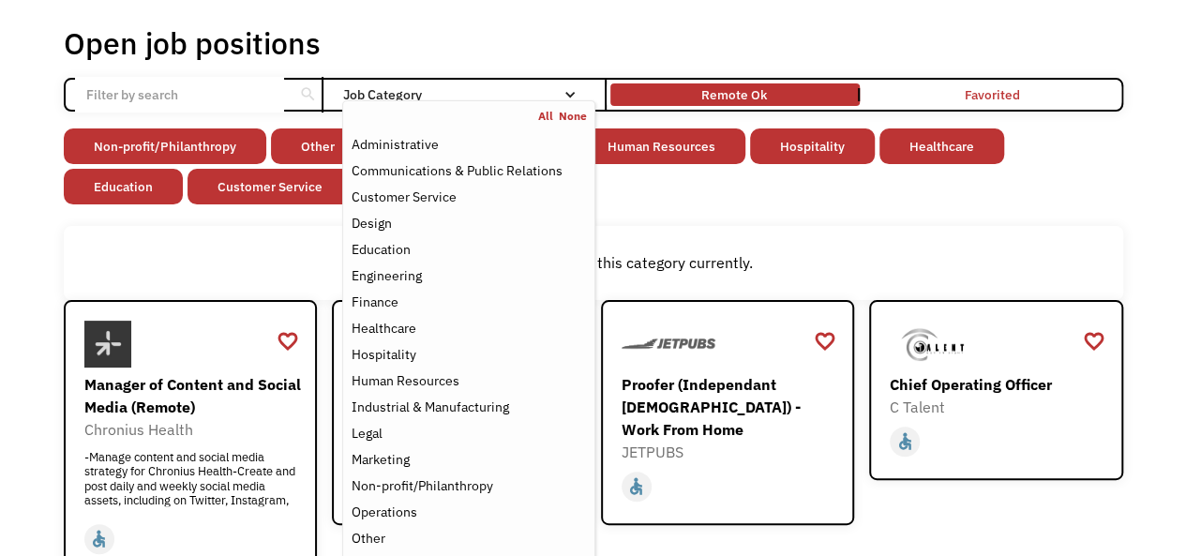
click at [507, 93] on div "Job Category" at bounding box center [468, 94] width 252 height 13
